Goal: Information Seeking & Learning: Compare options

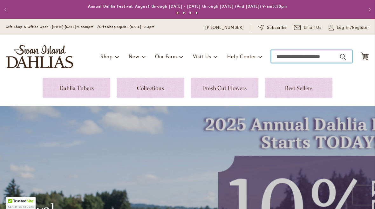
click at [287, 61] on input "Search" at bounding box center [311, 56] width 81 height 13
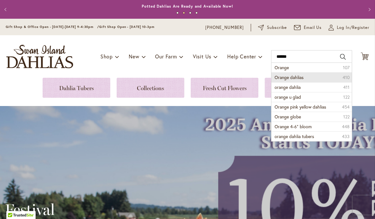
click at [297, 81] on li "Orange dahlias 410" at bounding box center [311, 77] width 80 height 10
type input "**********"
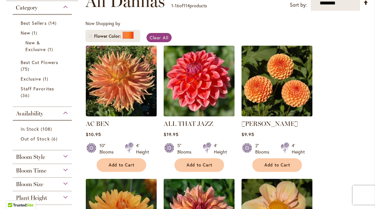
scroll to position [102, 0]
click at [278, 99] on img at bounding box center [276, 81] width 71 height 71
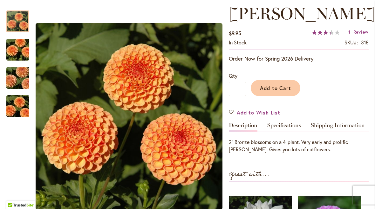
scroll to position [89, 0]
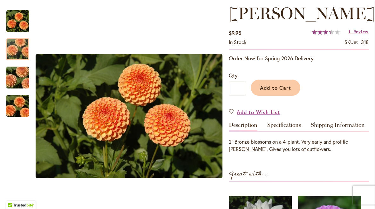
click at [20, 51] on img "AMBER QUEEN" at bounding box center [18, 49] width 46 height 30
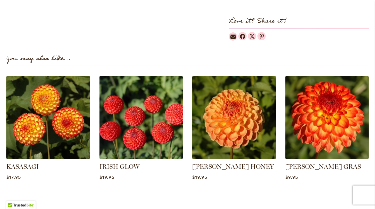
scroll to position [388, 0]
click at [232, 166] on link "CRICHTON HONEY" at bounding box center [233, 167] width 82 height 8
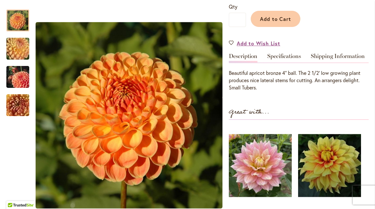
scroll to position [177, 0]
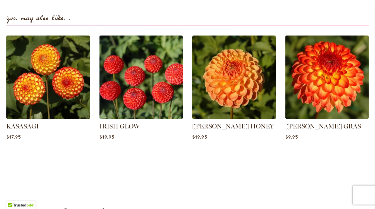
scroll to position [413, 0]
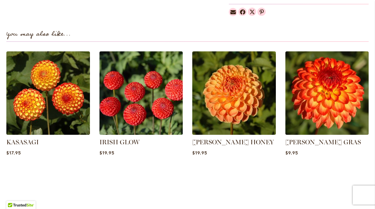
click at [228, 144] on link "[PERSON_NAME] HONEY" at bounding box center [233, 142] width 82 height 8
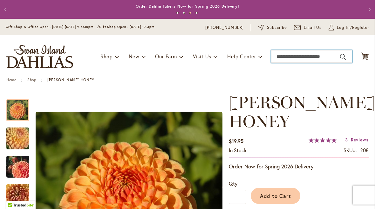
click at [289, 57] on input "Search" at bounding box center [311, 56] width 81 height 13
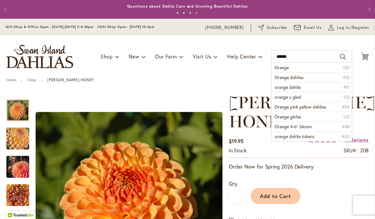
click at [297, 78] on span "Orange dahlias" at bounding box center [288, 77] width 29 height 6
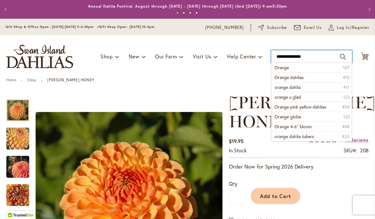
type input "**********"
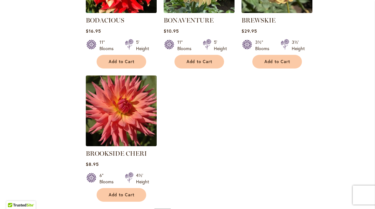
scroll to position [748, 0]
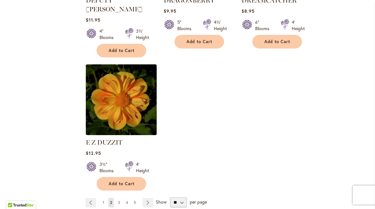
scroll to position [778, 0]
click at [148, 198] on link "Page Next" at bounding box center [148, 203] width 10 height 10
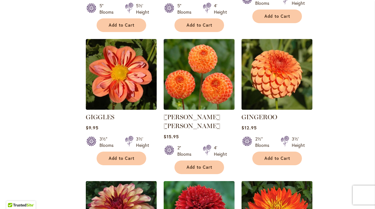
scroll to position [515, 0]
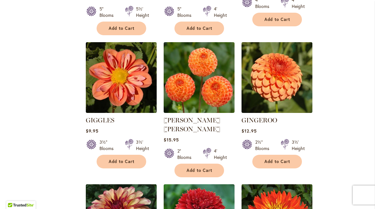
click at [194, 117] on link "[PERSON_NAME] [PERSON_NAME]" at bounding box center [192, 125] width 57 height 17
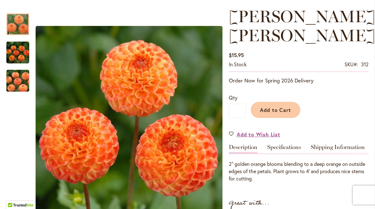
scroll to position [86, 0]
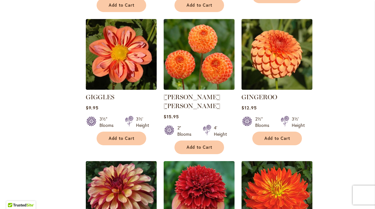
scroll to position [538, 0]
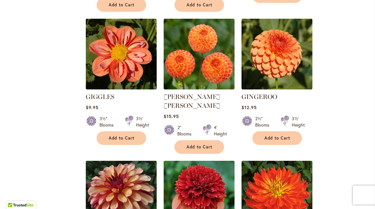
click at [262, 93] on link "GINGEROO" at bounding box center [259, 97] width 36 height 8
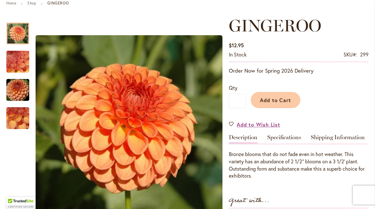
scroll to position [77, 0]
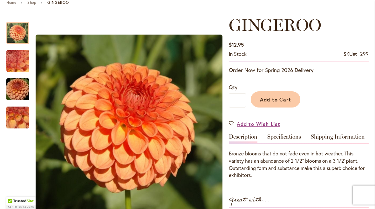
click at [18, 91] on img "GINGEROO" at bounding box center [18, 89] width 46 height 30
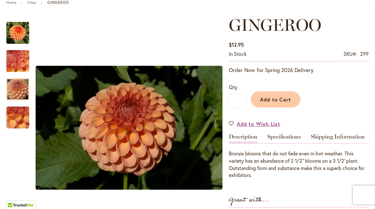
click at [20, 60] on img "GINGEROO" at bounding box center [18, 61] width 46 height 34
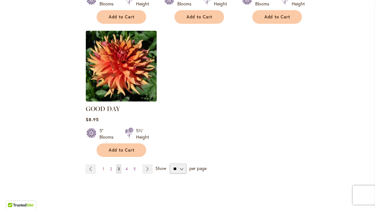
scroll to position [803, 0]
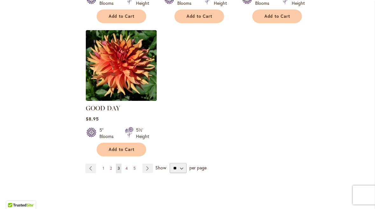
click at [148, 164] on link "Page Next" at bounding box center [147, 169] width 10 height 10
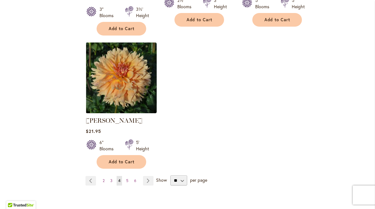
scroll to position [787, 0]
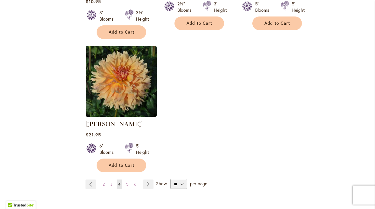
click at [148, 180] on link "Page Next" at bounding box center [148, 185] width 10 height 10
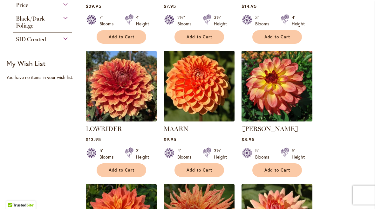
scroll to position [231, 0]
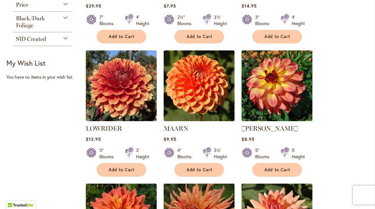
click at [181, 132] on link "MAARN" at bounding box center [176, 129] width 25 height 8
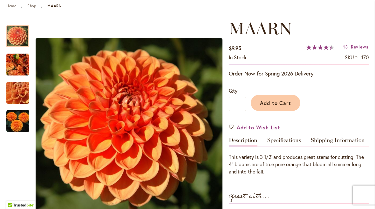
scroll to position [74, 0]
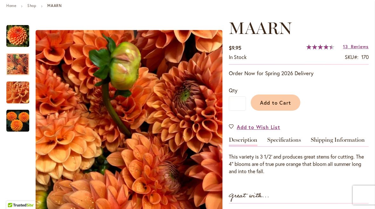
click at [21, 64] on img "MAARN" at bounding box center [17, 64] width 23 height 25
click at [354, 46] on span "Reviews" at bounding box center [360, 47] width 18 height 6
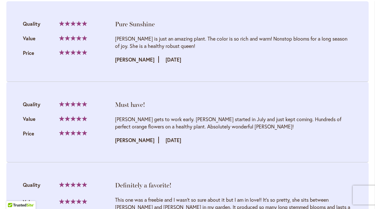
scroll to position [683, 0]
